Goal: Information Seeking & Learning: Learn about a topic

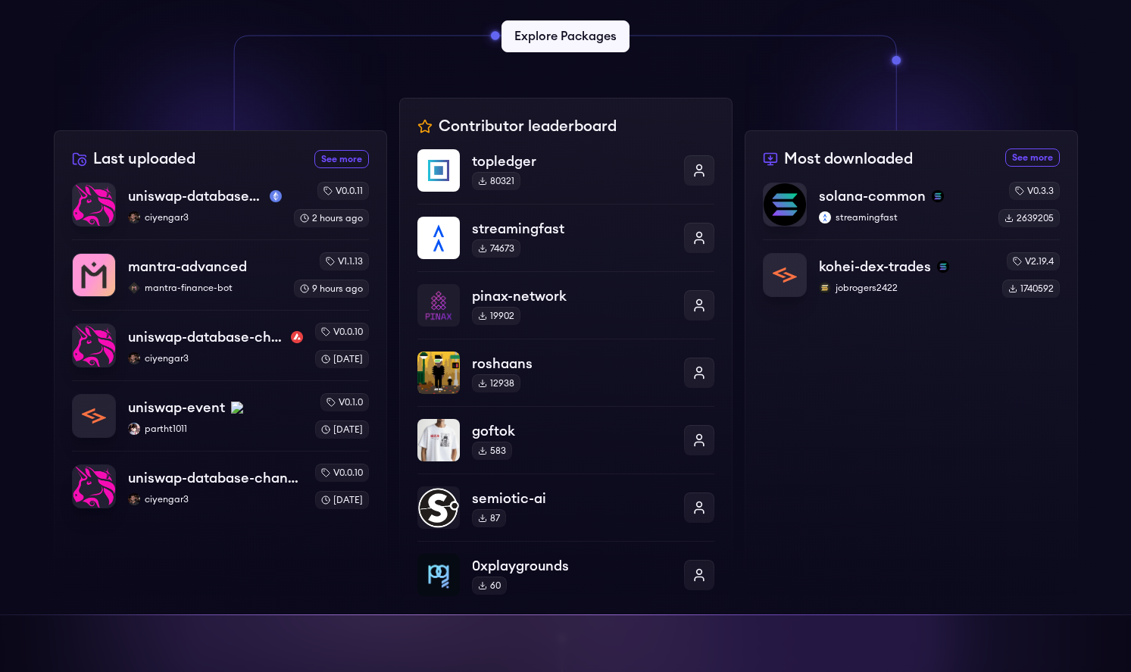
scroll to position [478, 0]
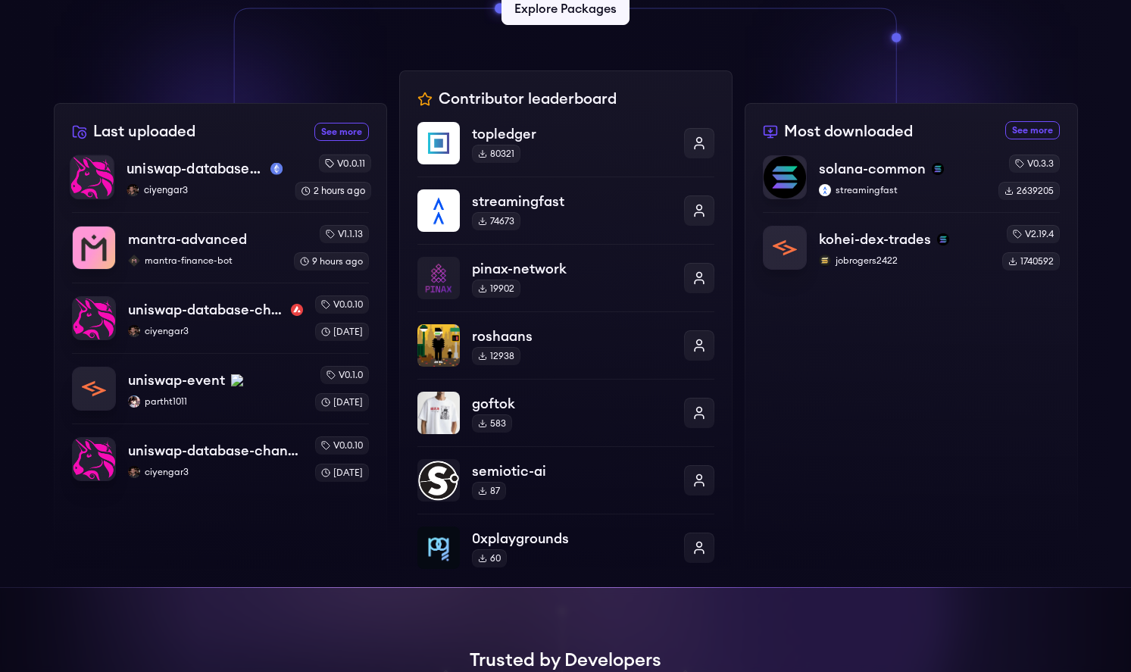
click at [195, 171] on p "uniswap-database-changes-sepolia" at bounding box center [196, 168] width 138 height 21
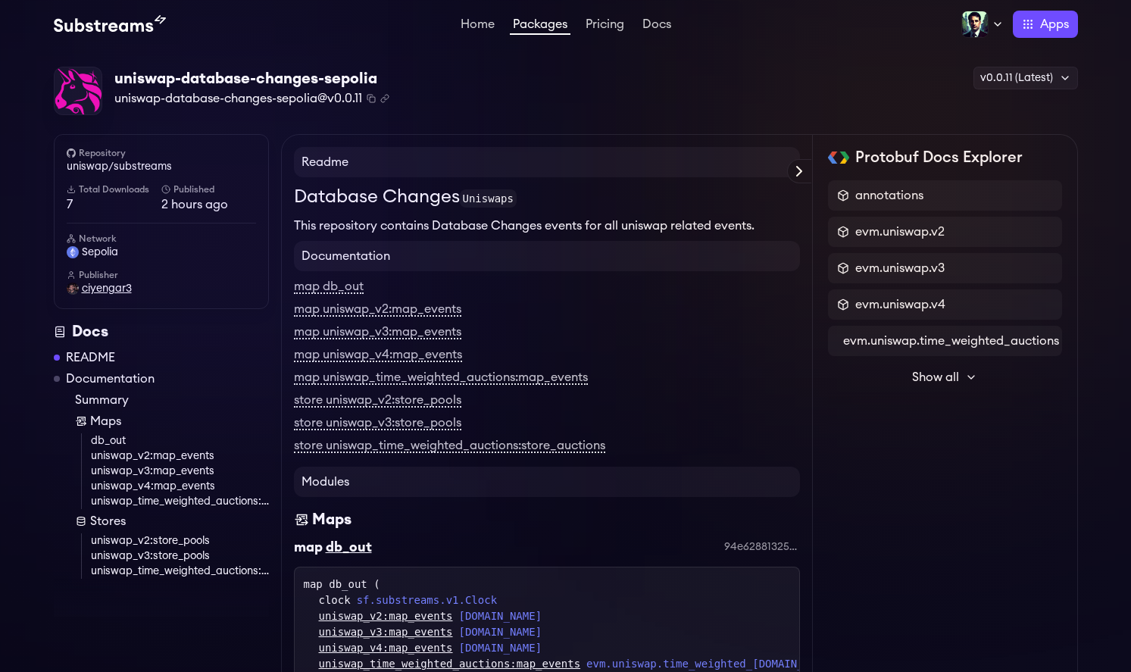
click at [102, 290] on span "ciyengar3" at bounding box center [107, 288] width 50 height 15
click at [480, 26] on link "Home" at bounding box center [478, 25] width 40 height 15
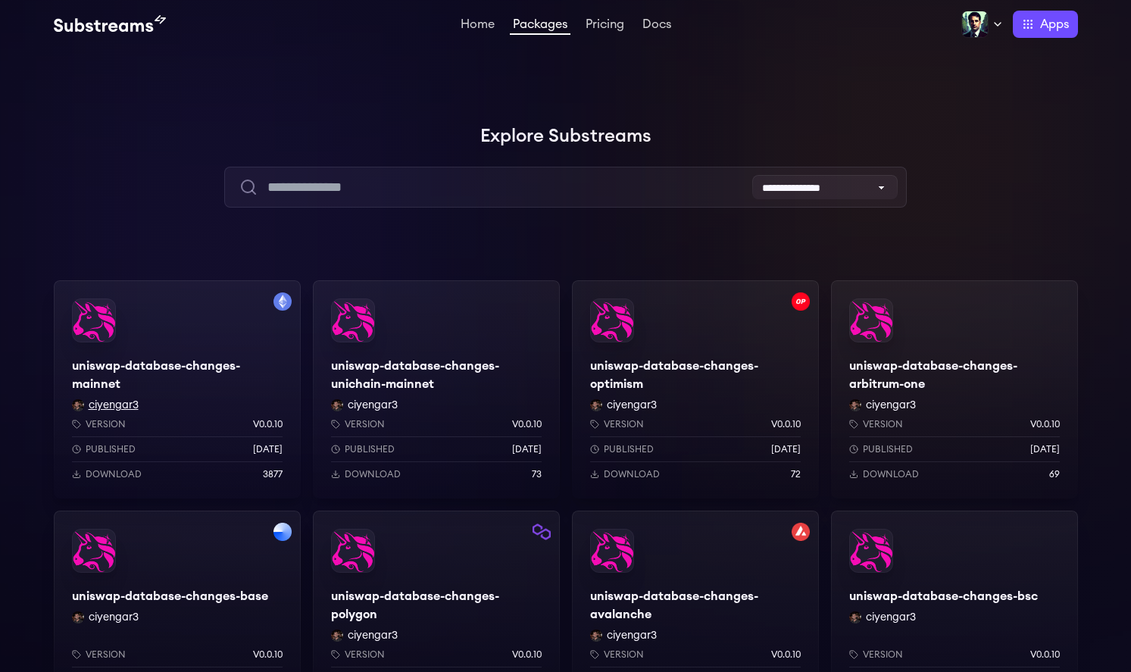
click at [109, 405] on button "ciyengar3" at bounding box center [114, 405] width 50 height 15
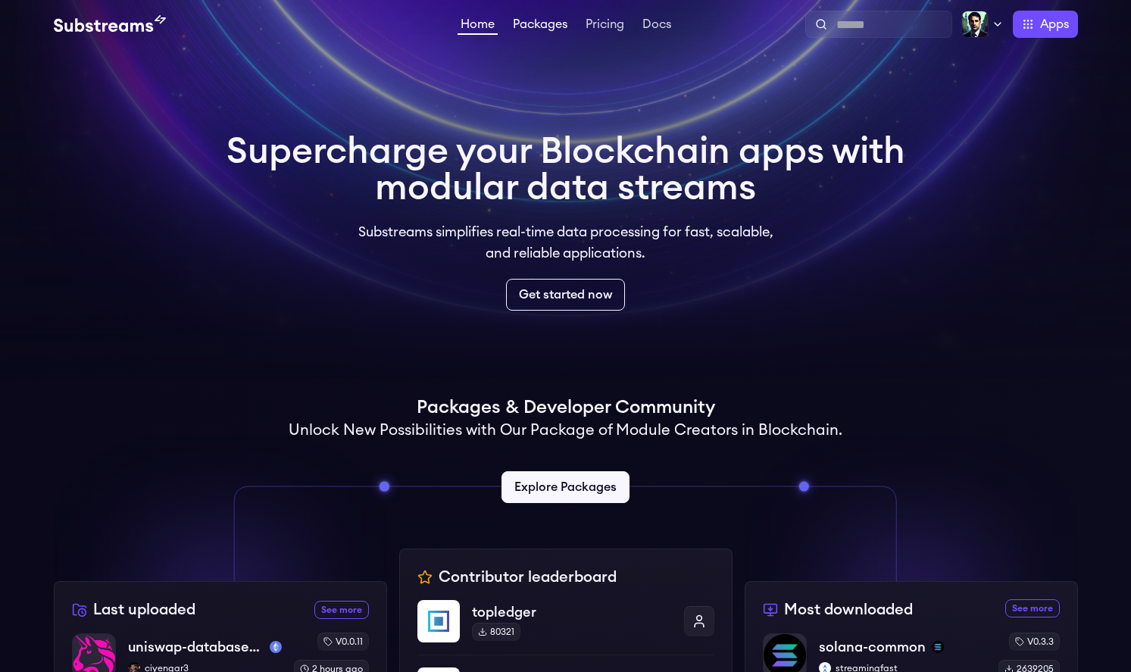
click at [543, 21] on link "Packages" at bounding box center [540, 25] width 61 height 15
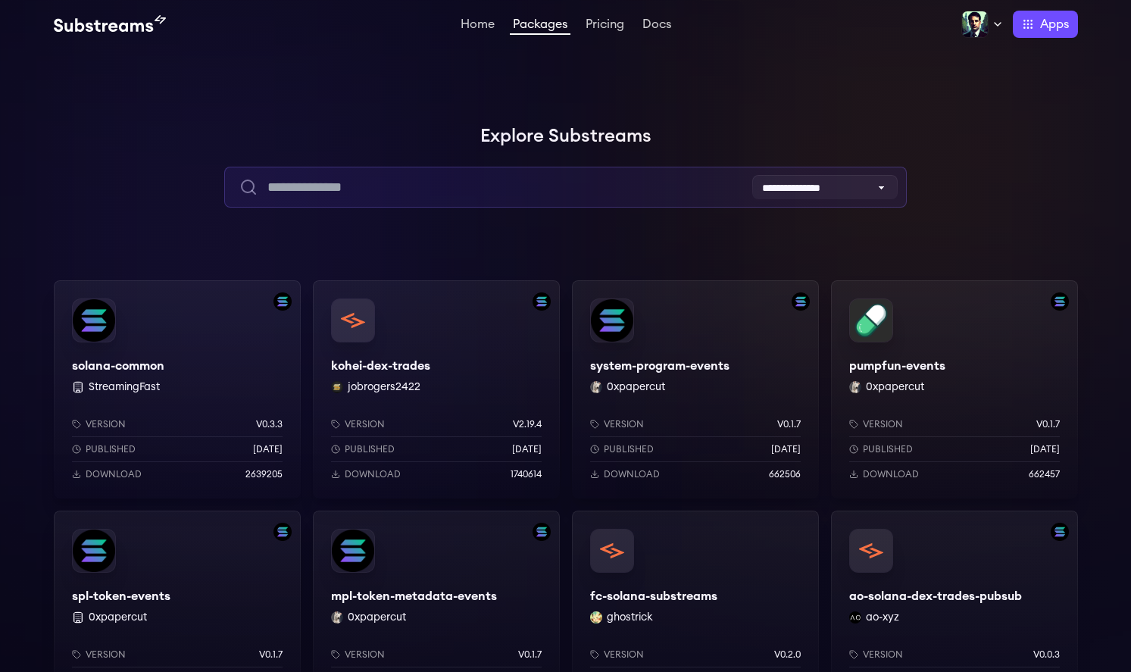
click at [437, 168] on input "text" at bounding box center [565, 187] width 683 height 41
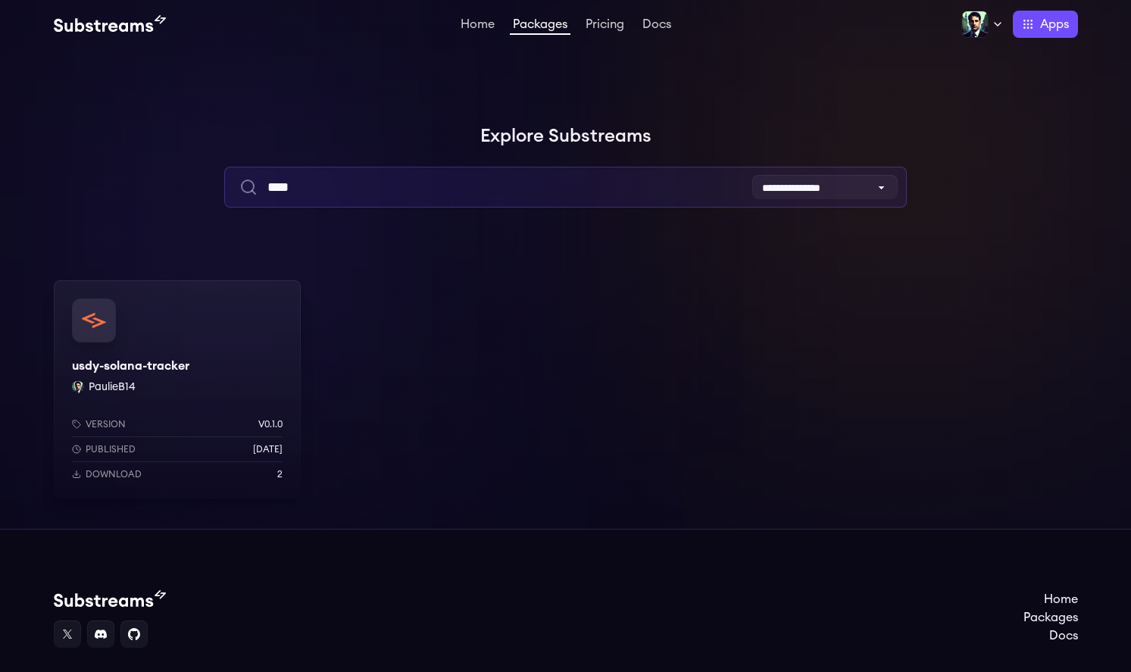
type input "****"
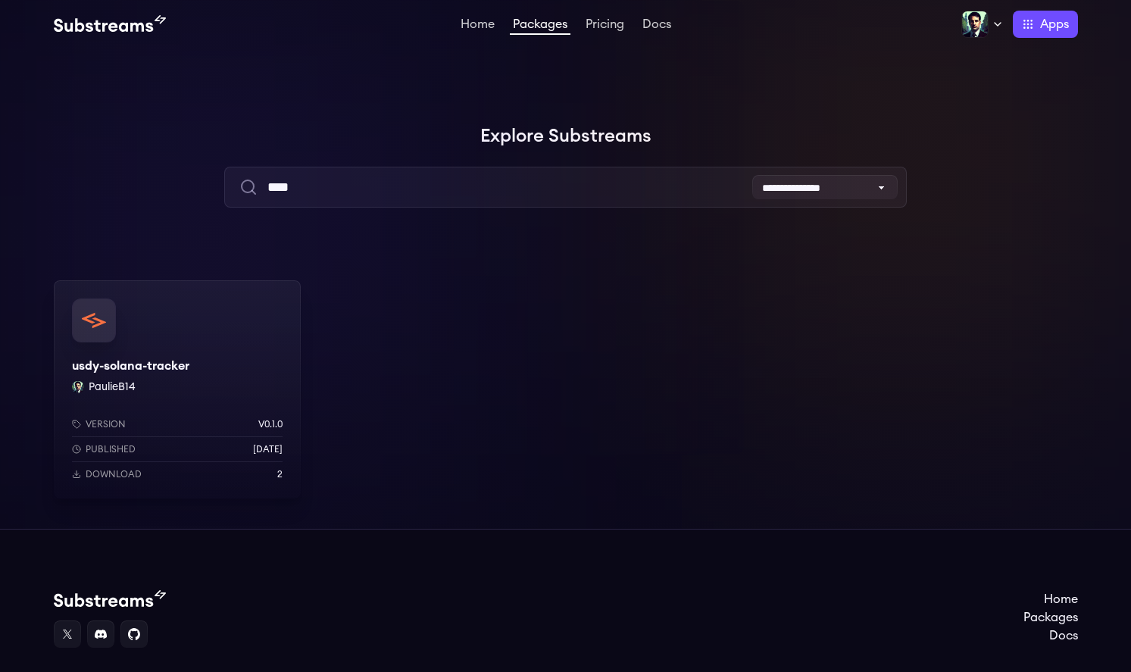
click at [236, 383] on div "usdy-solana-tracker PaulieB14 Version v0.1.0 Published [DATE] Download 2" at bounding box center [177, 389] width 247 height 218
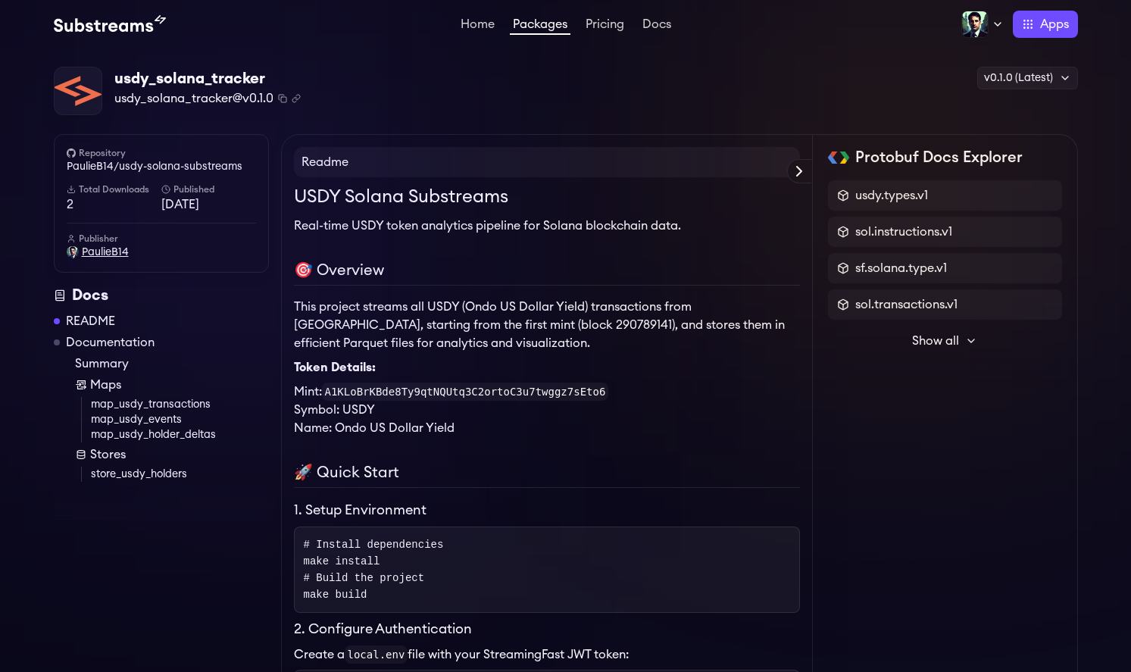
click at [105, 253] on span "PaulieB14" at bounding box center [105, 252] width 47 height 15
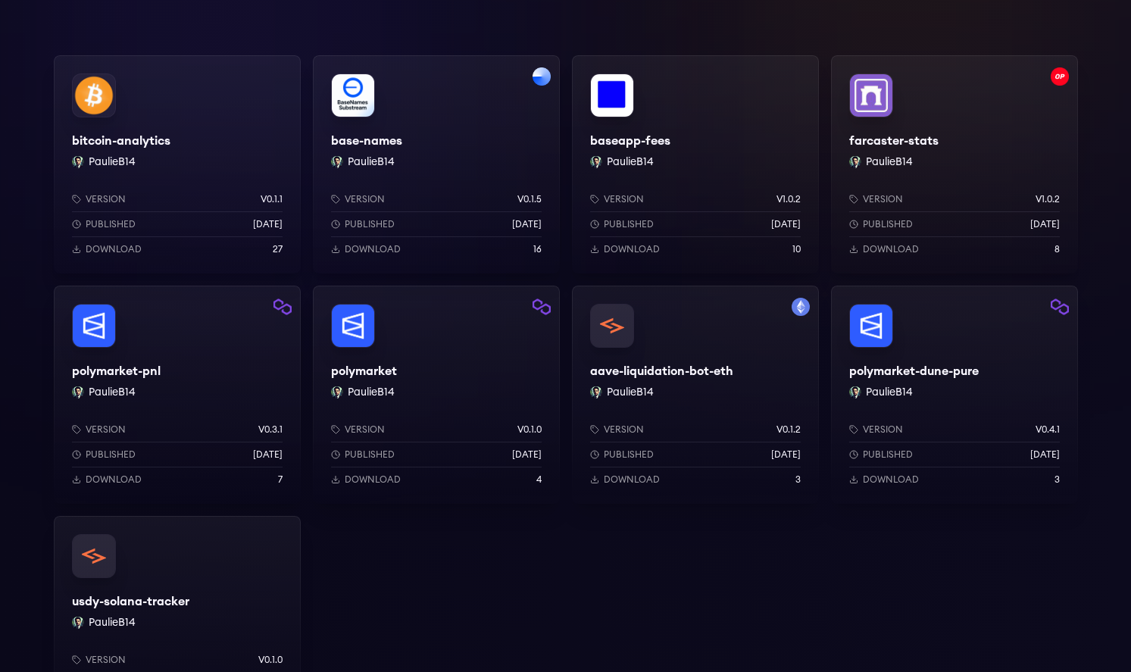
scroll to position [286, 0]
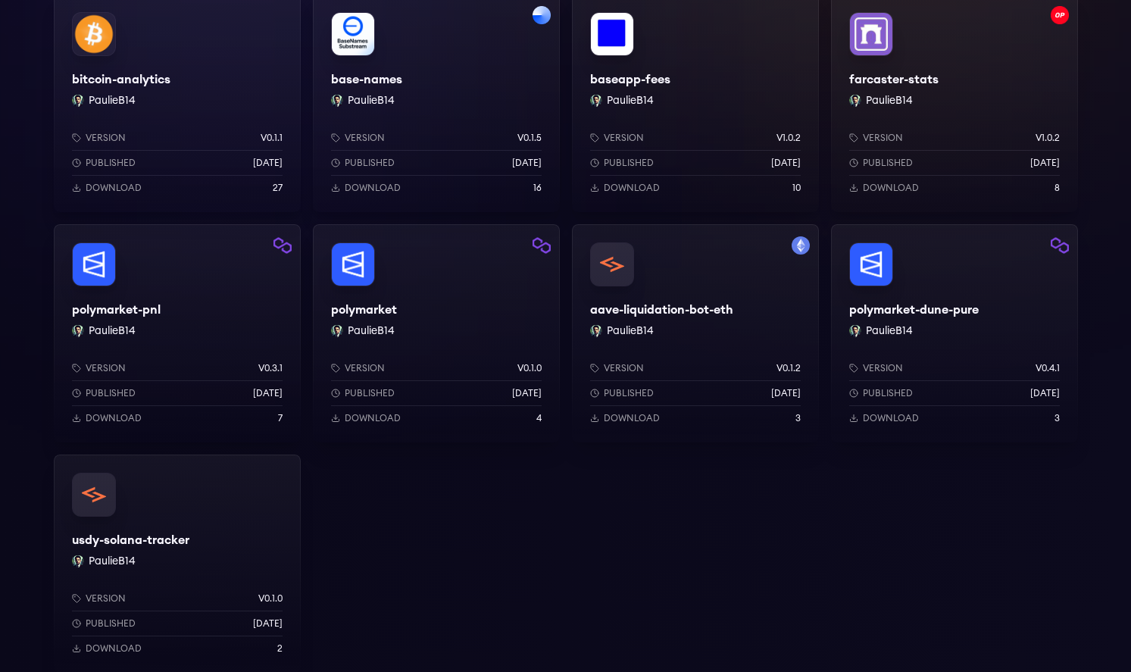
click at [968, 282] on div "polymarket-dune-pure PaulieB14 Version v0.4.1 Published yesterday Download 3" at bounding box center [954, 333] width 247 height 218
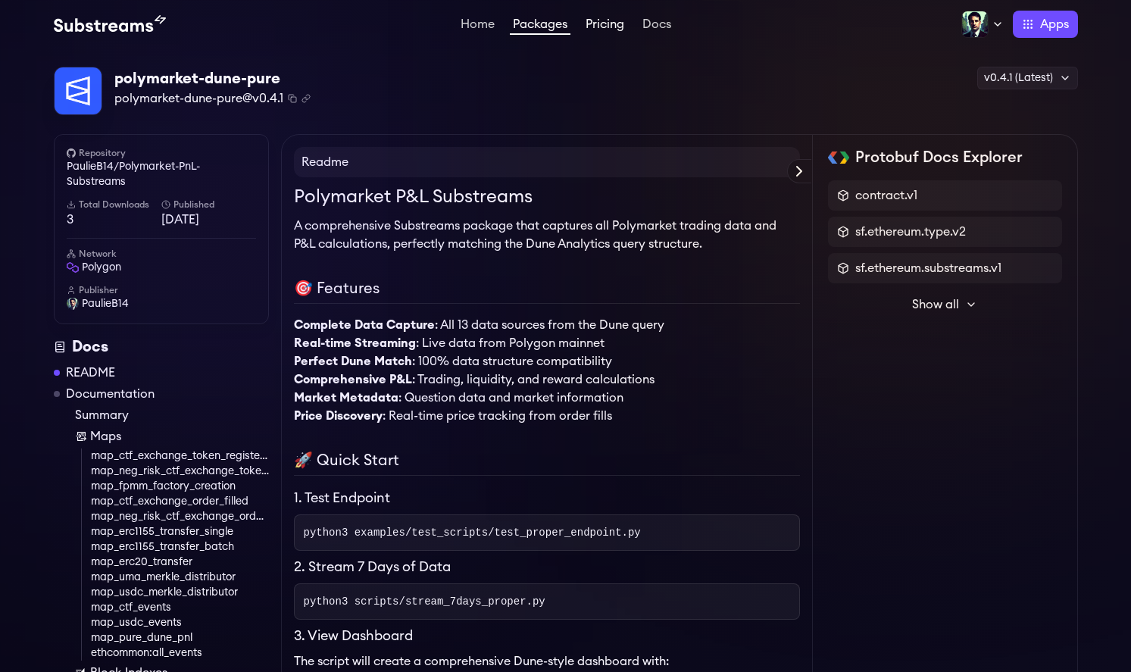
click at [618, 30] on link "Pricing" at bounding box center [605, 25] width 45 height 15
